Goal: Find specific page/section

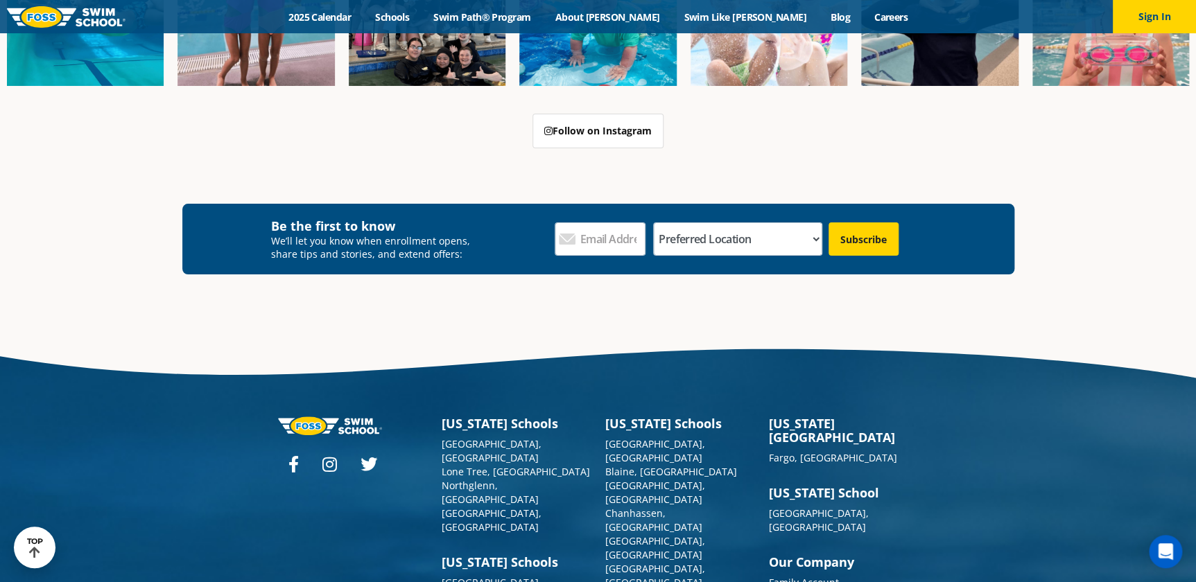
scroll to position [2684, 0]
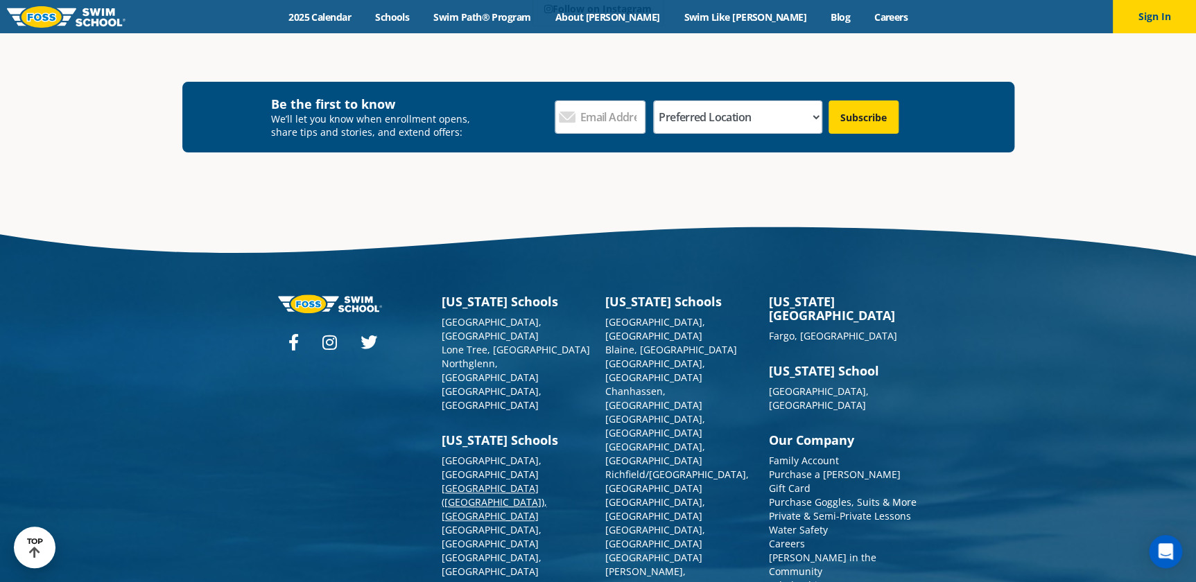
click at [462, 482] on link "[GEOGRAPHIC_DATA] ([GEOGRAPHIC_DATA]), [GEOGRAPHIC_DATA]" at bounding box center [494, 502] width 105 height 41
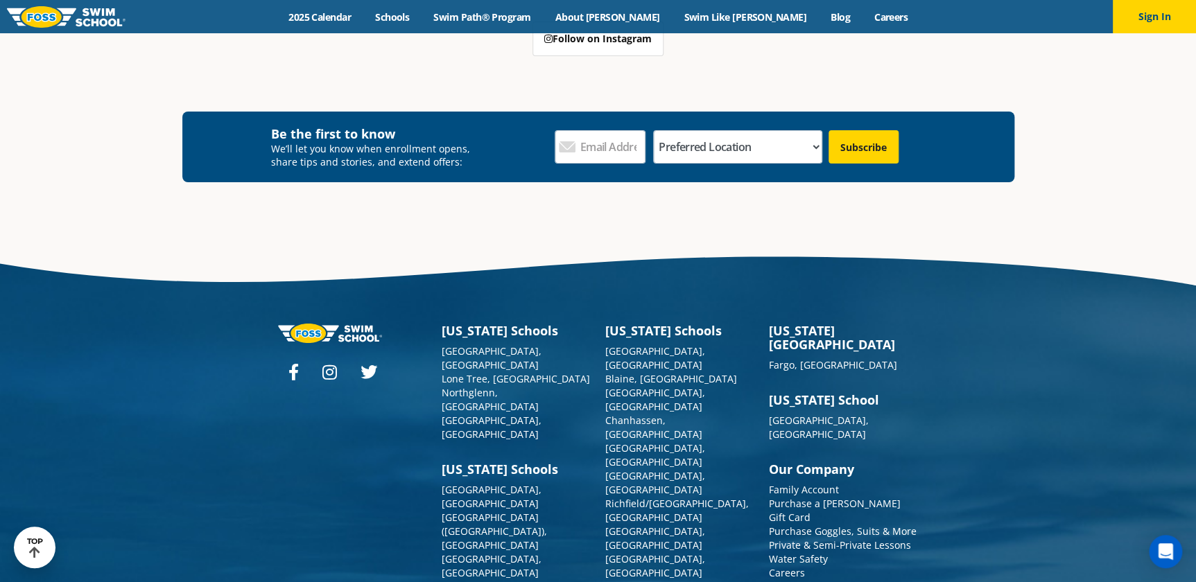
scroll to position [5138, 0]
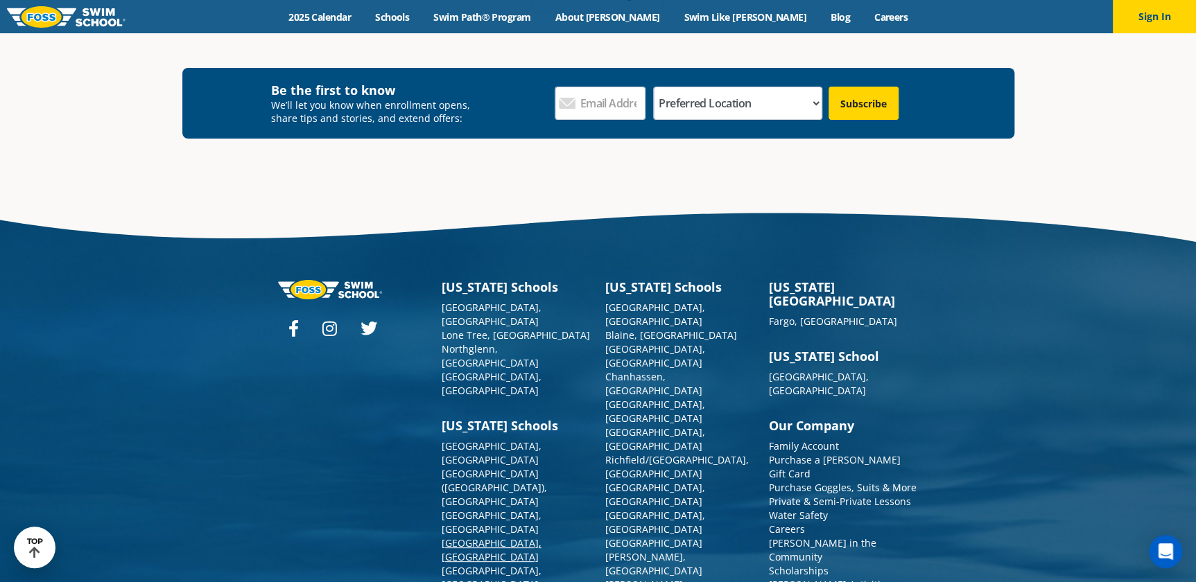
click at [453, 537] on link "[GEOGRAPHIC_DATA], [GEOGRAPHIC_DATA]" at bounding box center [492, 550] width 100 height 27
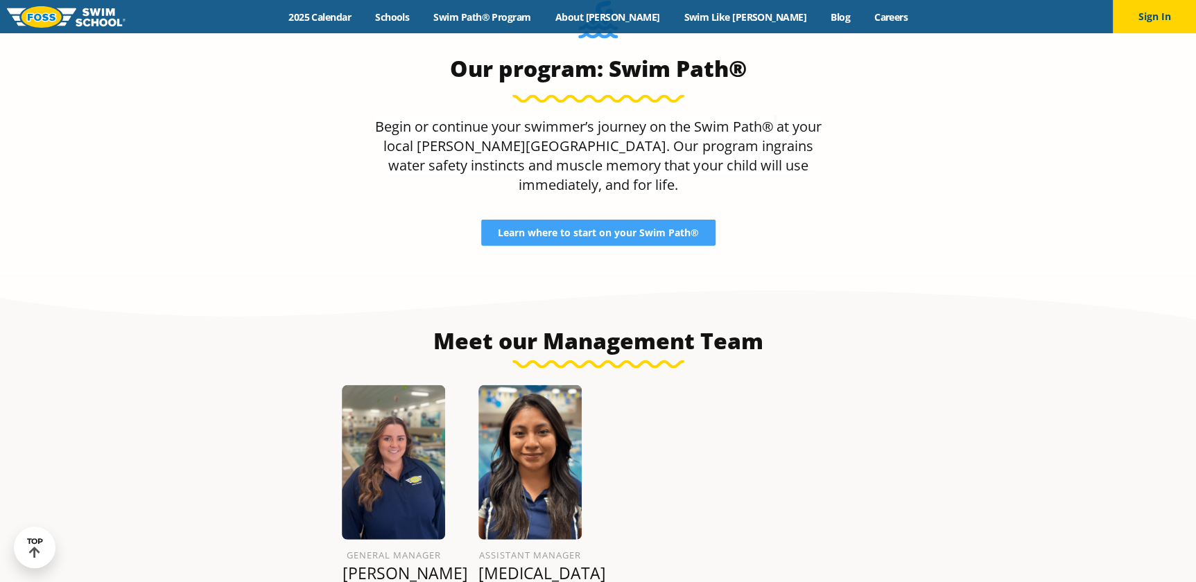
scroll to position [1512, 0]
